Goal: Task Accomplishment & Management: Manage account settings

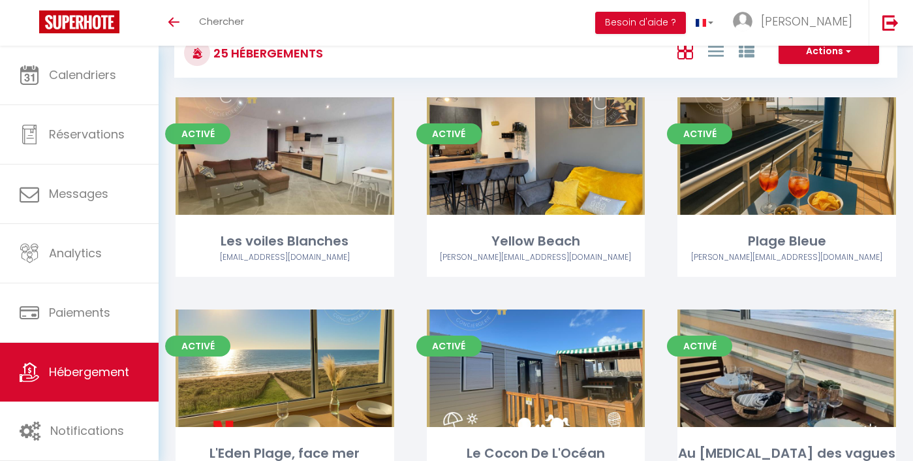
scroll to position [53, 0]
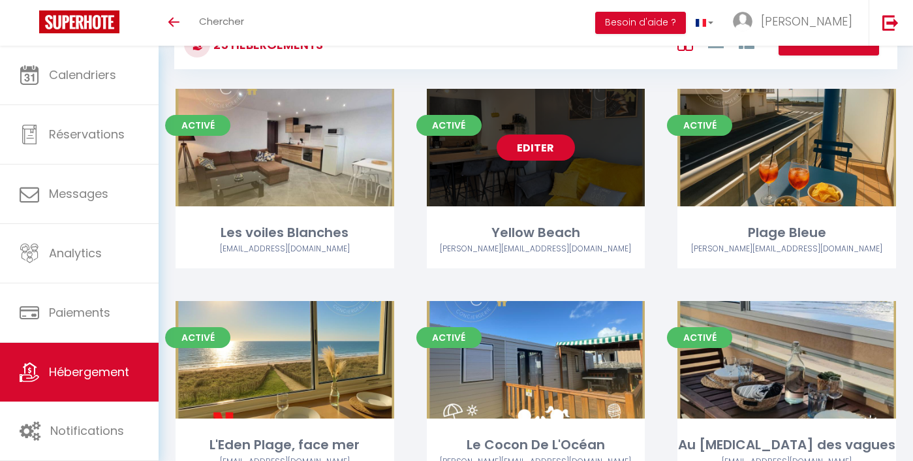
drag, startPoint x: 494, startPoint y: 10, endPoint x: 533, endPoint y: 142, distance: 137.5
click at [533, 142] on link "Editer" at bounding box center [535, 147] width 78 height 26
click at [535, 148] on link "Editer" at bounding box center [535, 147] width 78 height 26
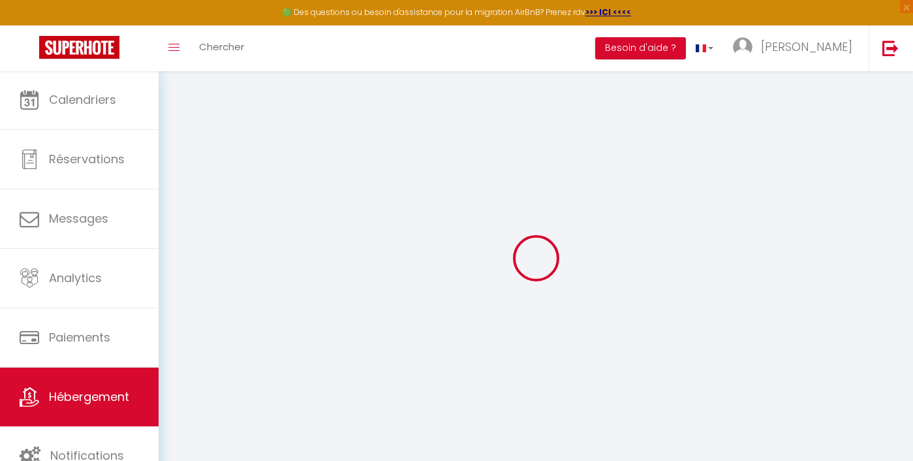
select select "15095-1349405357330888256"
select select "+ 18 %"
select select "+ 55 %"
checkbox input "false"
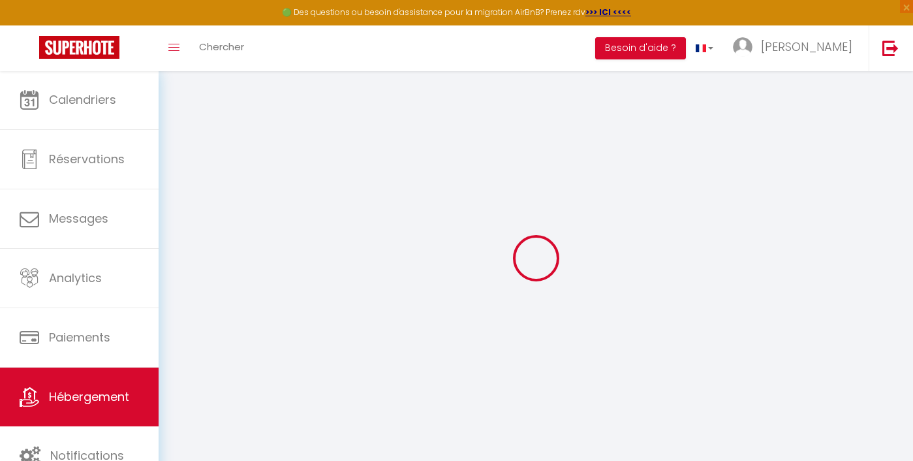
checkbox input "true"
checkbox input "false"
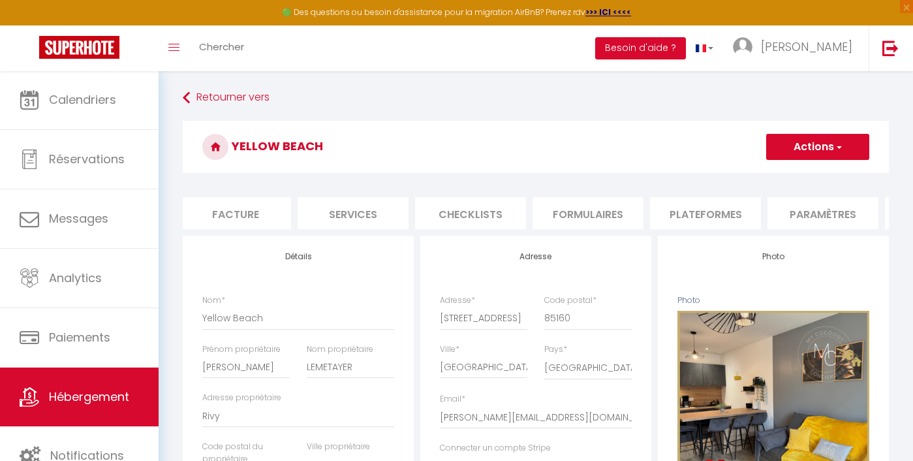
scroll to position [0, 253]
click at [654, 208] on li "Plateformes" at bounding box center [689, 213] width 111 height 32
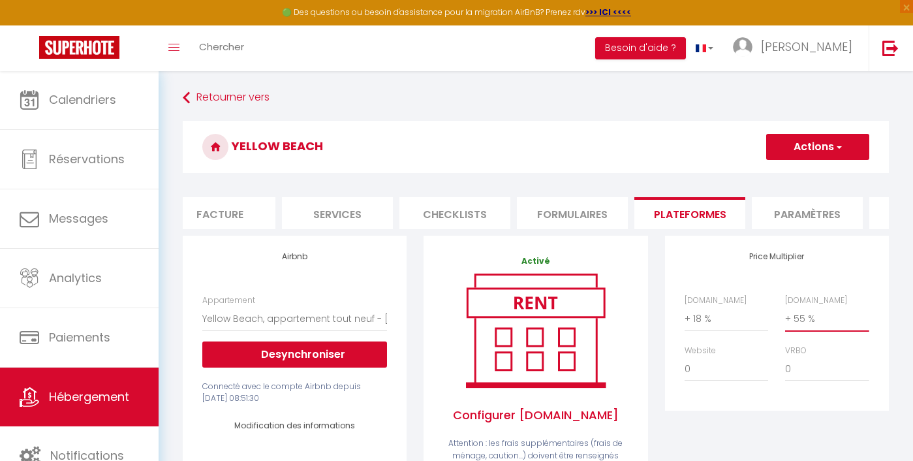
select select "+ 60 %"
click at [834, 144] on span "button" at bounding box center [838, 146] width 8 height 13
click at [790, 178] on link "Enregistrer" at bounding box center [816, 175] width 103 height 17
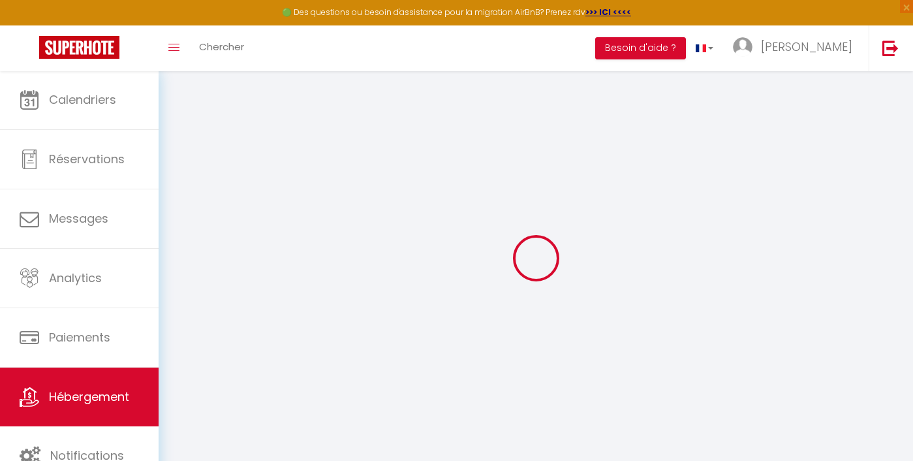
select select "well_reviewed_guests"
select select "EUR"
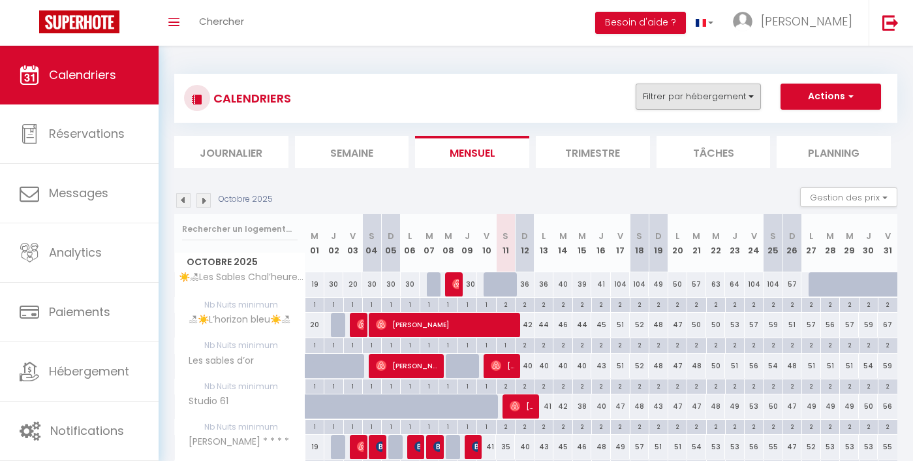
click at [687, 98] on button "Filtrer par hébergement" at bounding box center [697, 96] width 125 height 26
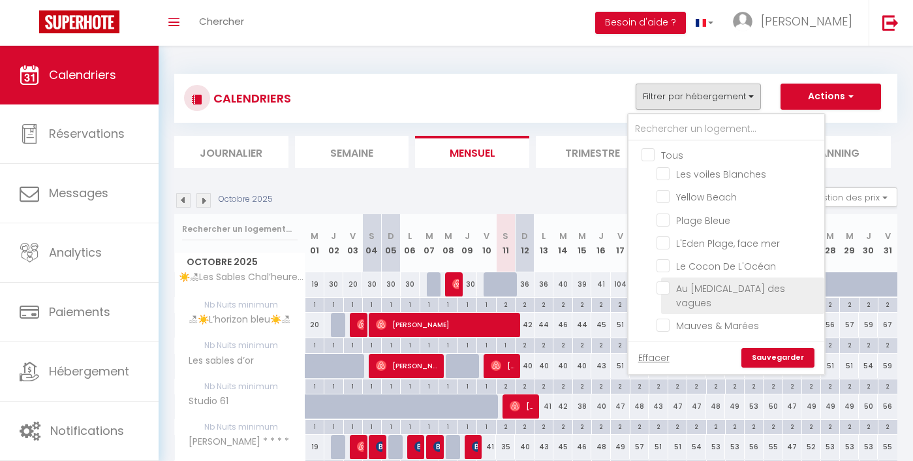
click at [711, 289] on input "Au [MEDICAL_DATA] des vagues" at bounding box center [737, 287] width 163 height 13
checkbox input "true"
checkbox input "false"
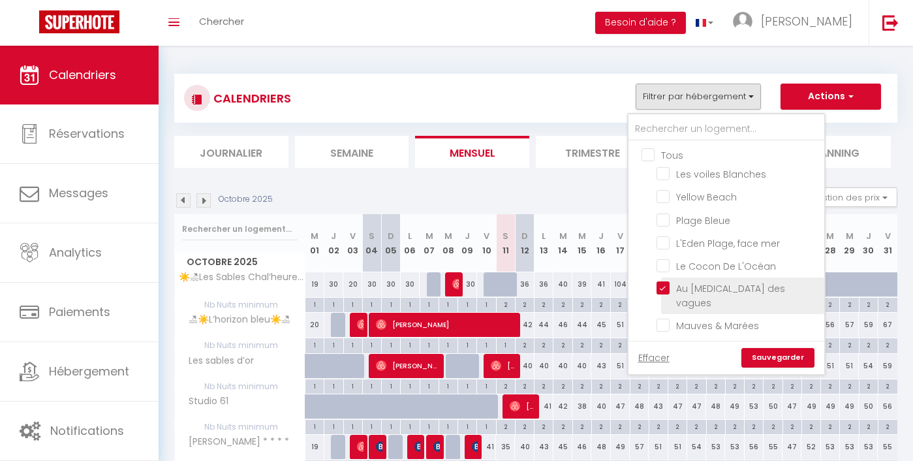
checkbox input "false"
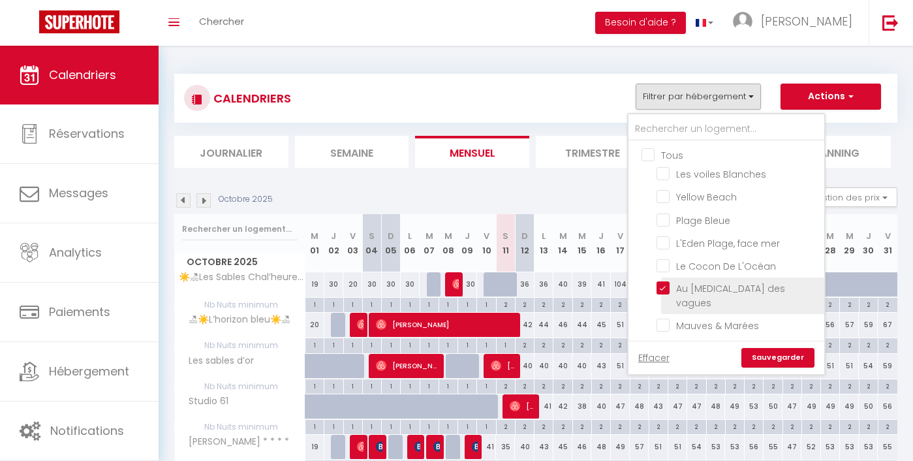
checkbox input "false"
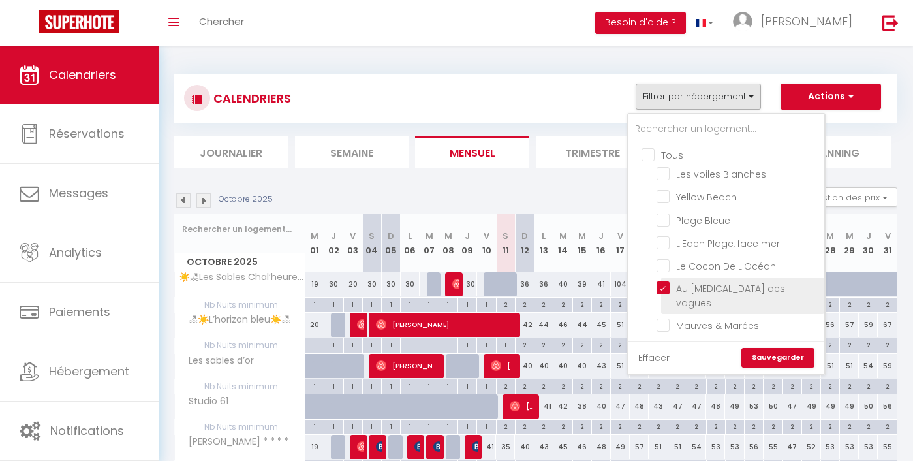
checkbox input "false"
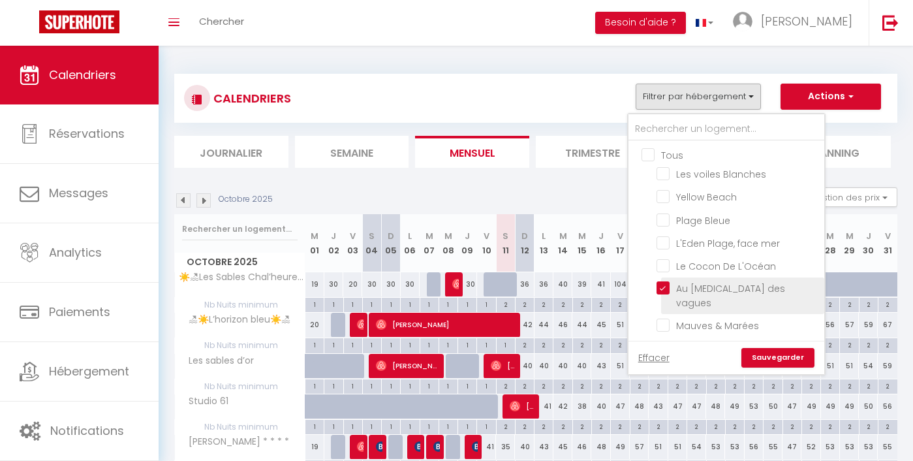
checkbox input "false"
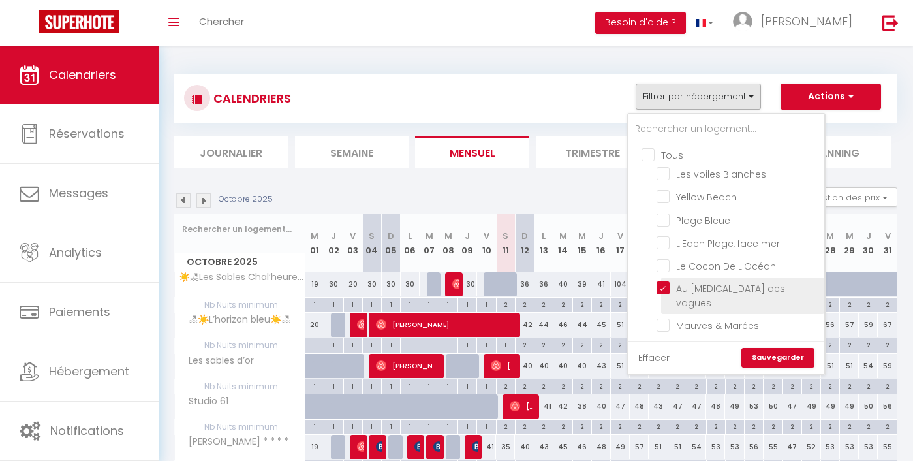
checkbox input "false"
click at [779, 357] on link "Sauvegarder" at bounding box center [777, 358] width 73 height 20
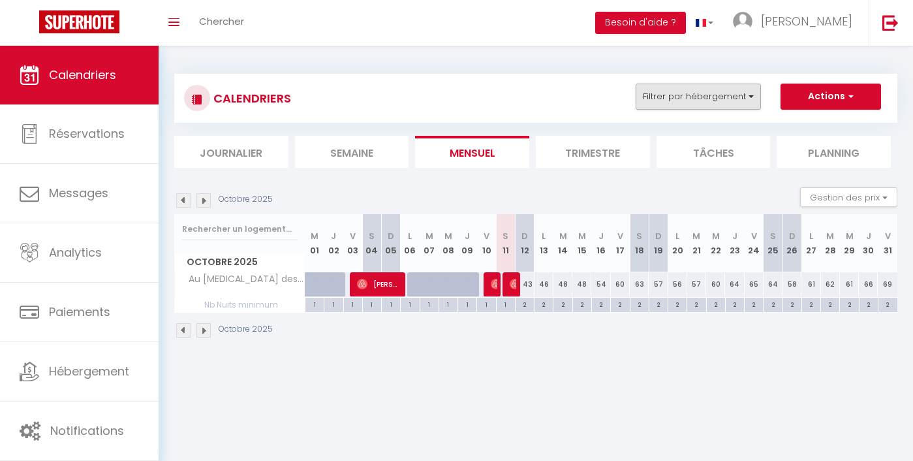
click at [718, 108] on button "Filtrer par hébergement" at bounding box center [697, 96] width 125 height 26
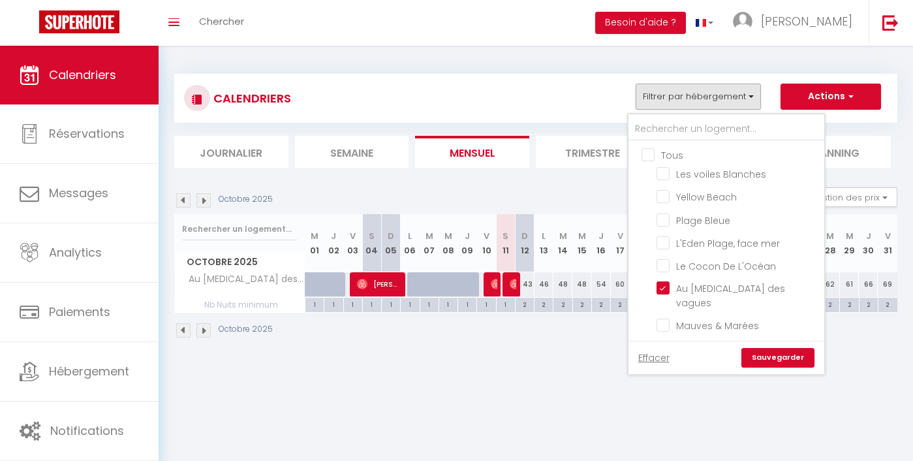
click at [553, 173] on div "CALENDRIERS Filtrer par hébergement Tous Les voiles Blanches Yellow Beach Plage…" at bounding box center [535, 206] width 723 height 290
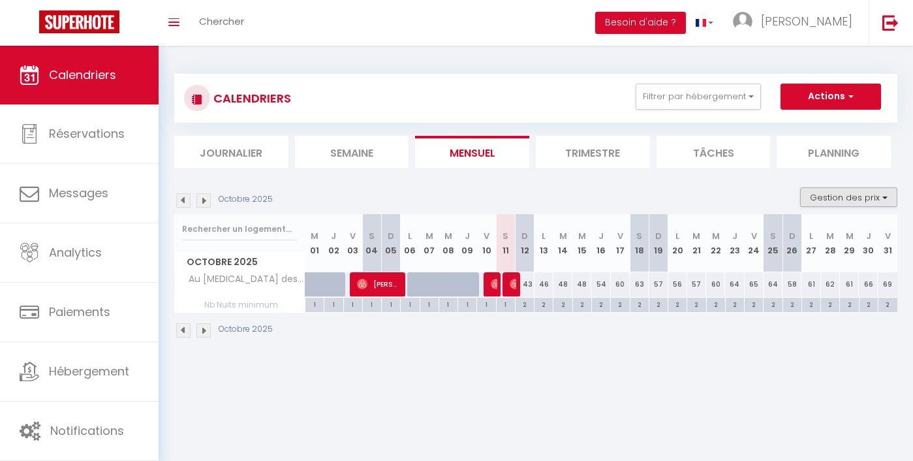
click at [843, 202] on button "Gestion des prix" at bounding box center [848, 197] width 97 height 20
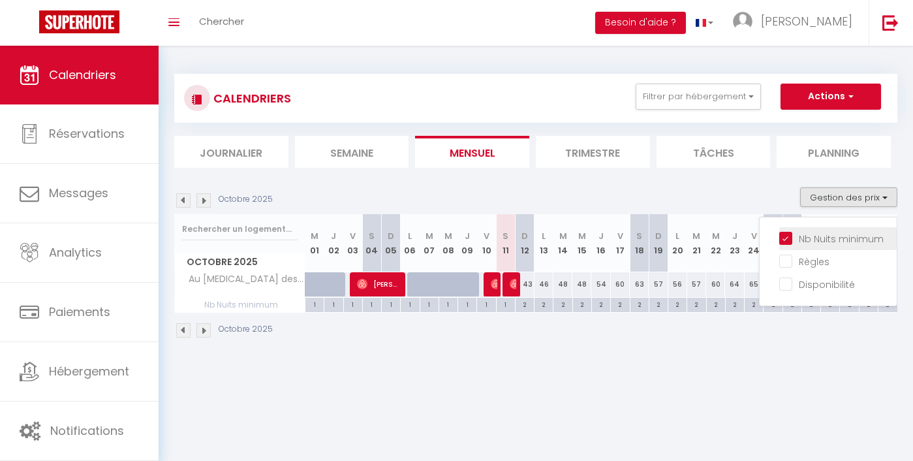
click at [813, 237] on input "Nb Nuits minimum" at bounding box center [837, 237] width 117 height 13
checkbox input "false"
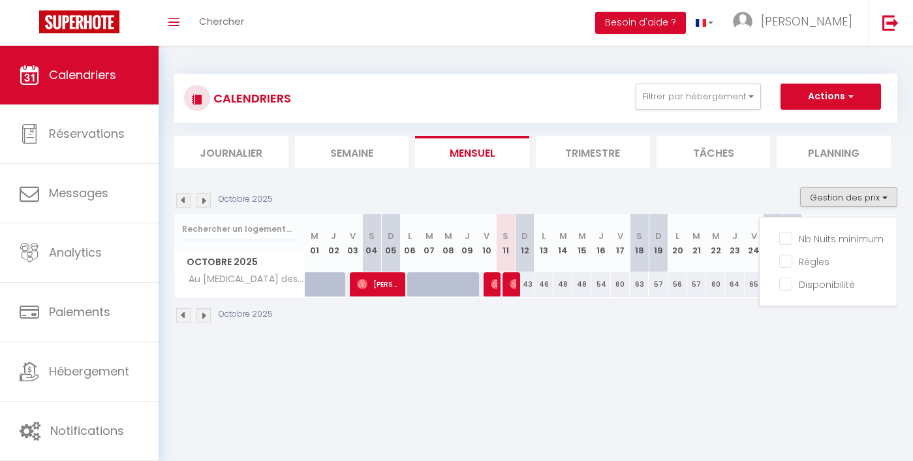
click at [742, 180] on section "Octobre 2025 Gestion des prix Nb Nuits minimum Règles Disponibilité Octobre 202…" at bounding box center [535, 255] width 723 height 162
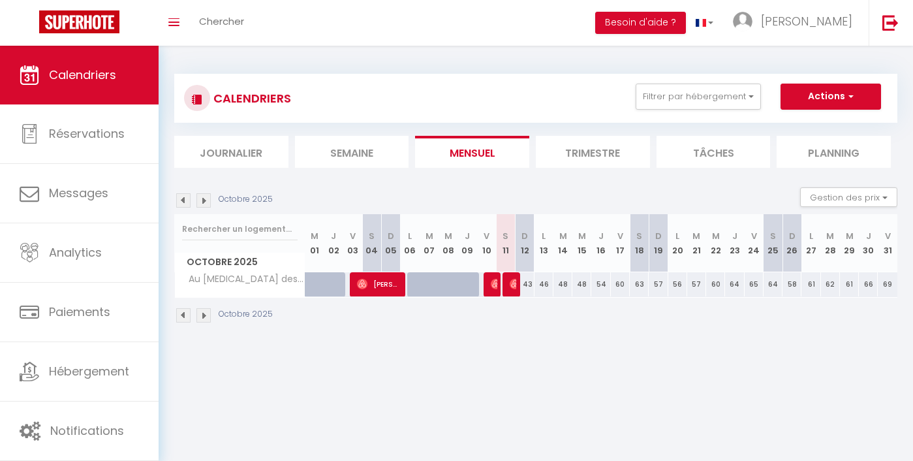
click at [356, 274] on div at bounding box center [359, 284] width 19 height 25
click at [366, 284] on img at bounding box center [362, 284] width 10 height 10
select select "OK"
select select "1"
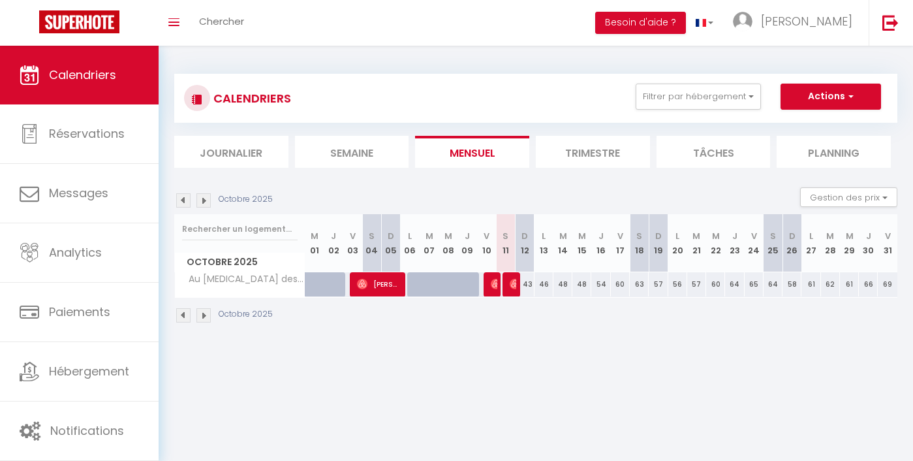
select select "0"
select select "1"
select select
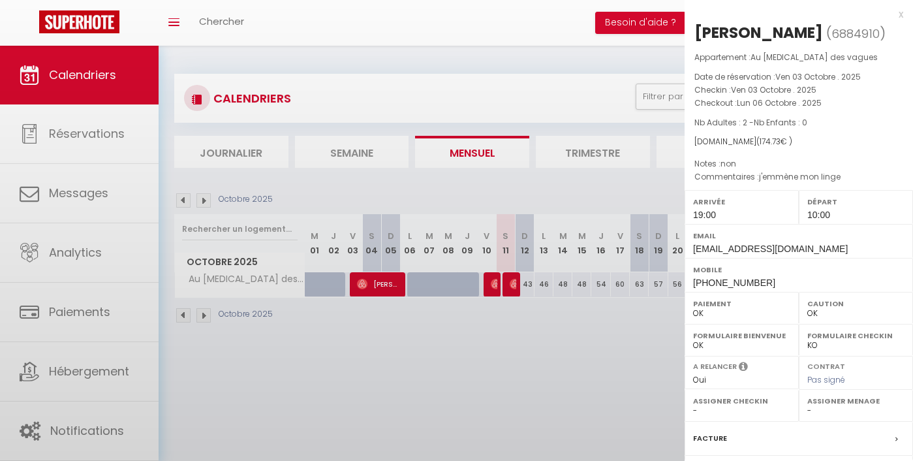
select select "47723"
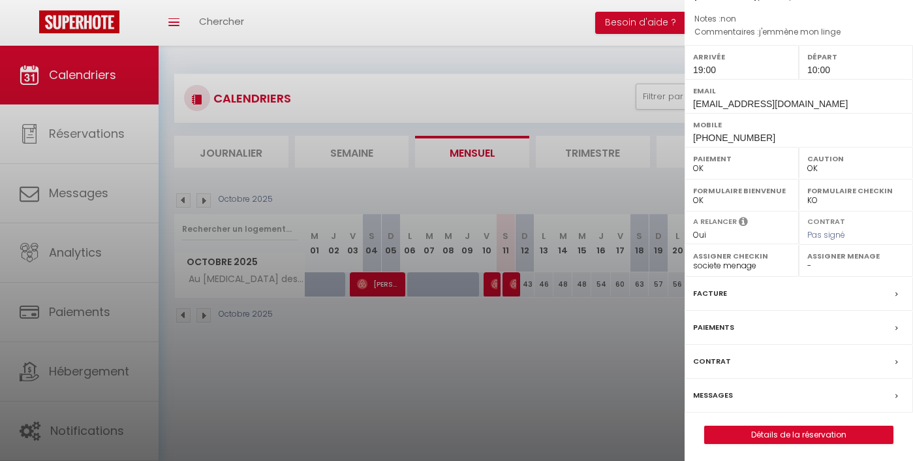
scroll to position [144, 0]
click at [724, 389] on label "Messages" at bounding box center [713, 396] width 40 height 14
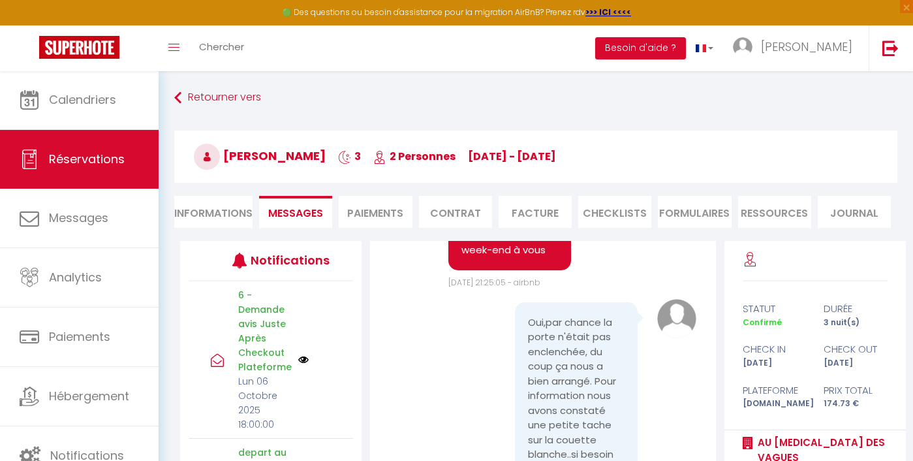
scroll to position [5231, 0]
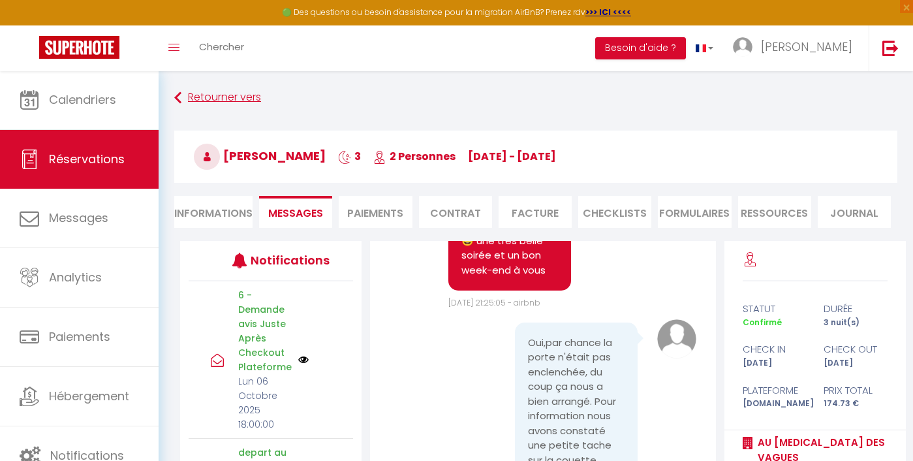
click at [196, 88] on link "Retourner vers" at bounding box center [535, 97] width 723 height 23
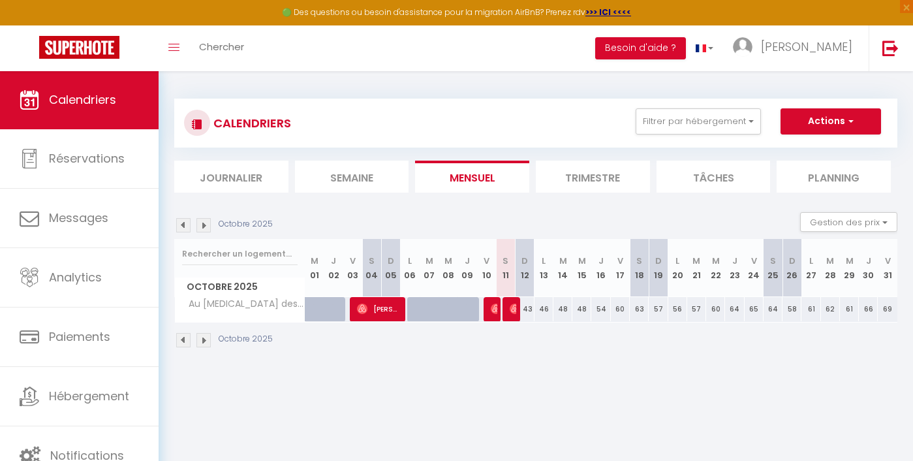
click at [187, 218] on img at bounding box center [183, 225] width 14 height 14
